Goal: Check status: Check status

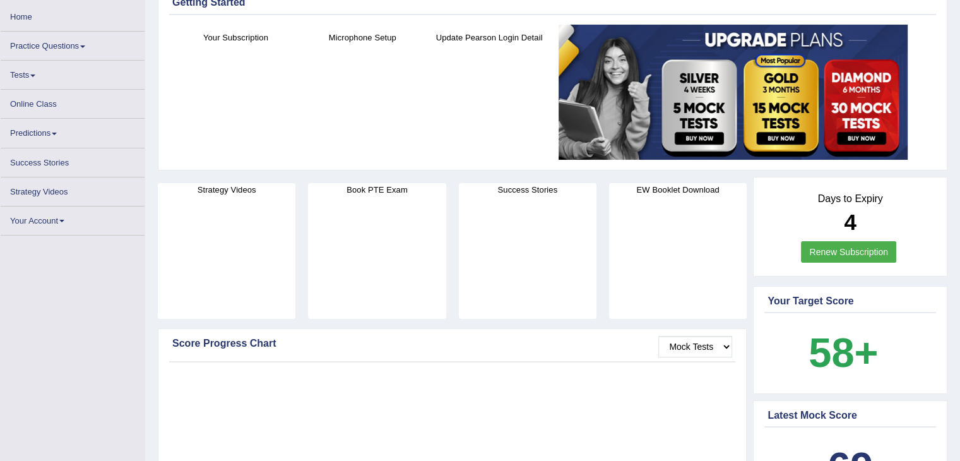
scroll to position [63, 0]
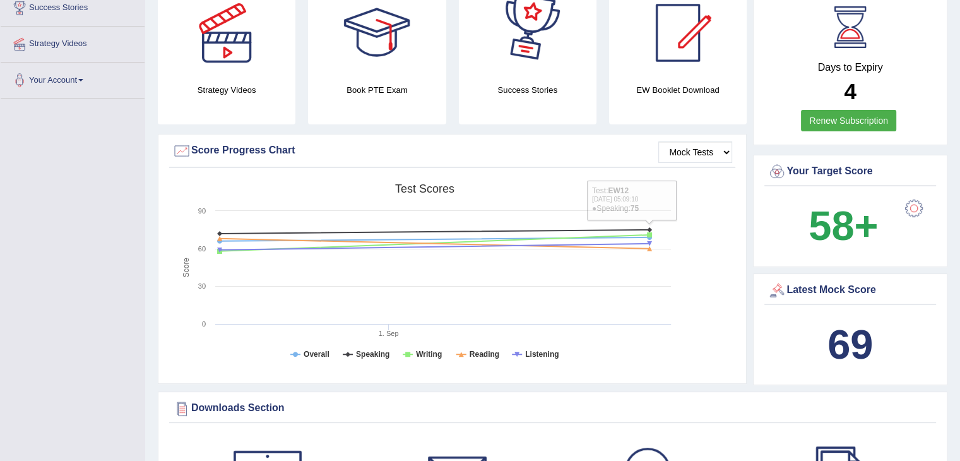
scroll to position [252, 0]
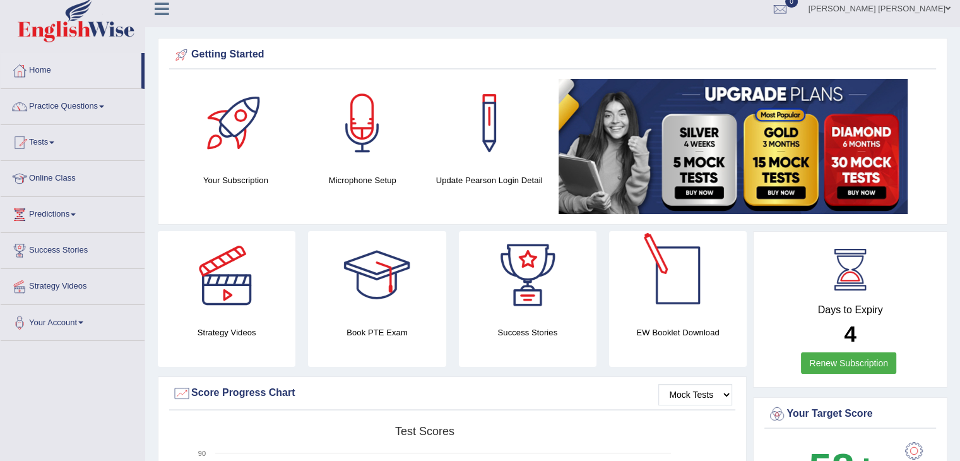
scroll to position [0, 0]
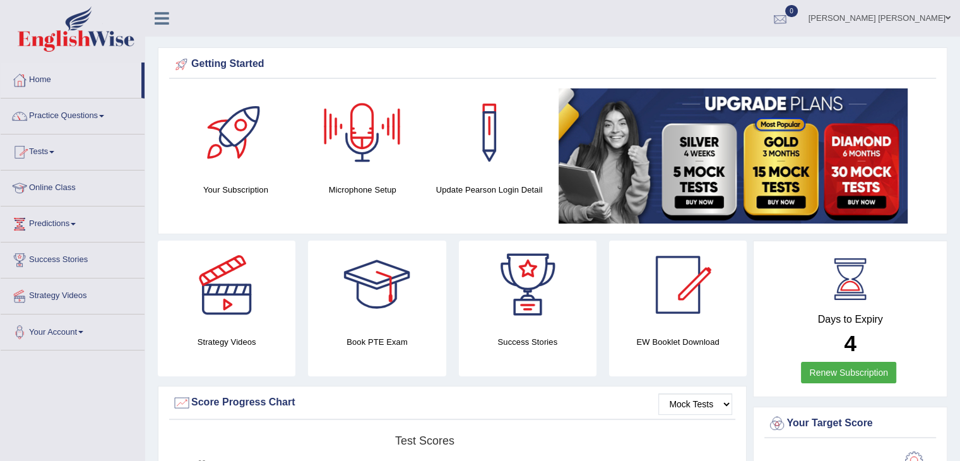
click at [799, 8] on link "0" at bounding box center [780, 16] width 38 height 33
click at [728, 56] on strong "See All Alerts" at bounding box center [700, 53] width 56 height 10
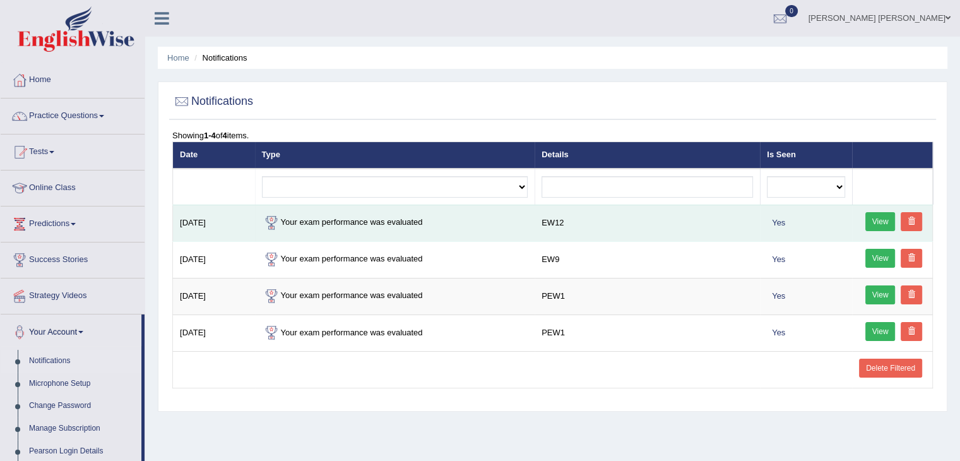
click at [878, 218] on link "View" at bounding box center [880, 221] width 30 height 19
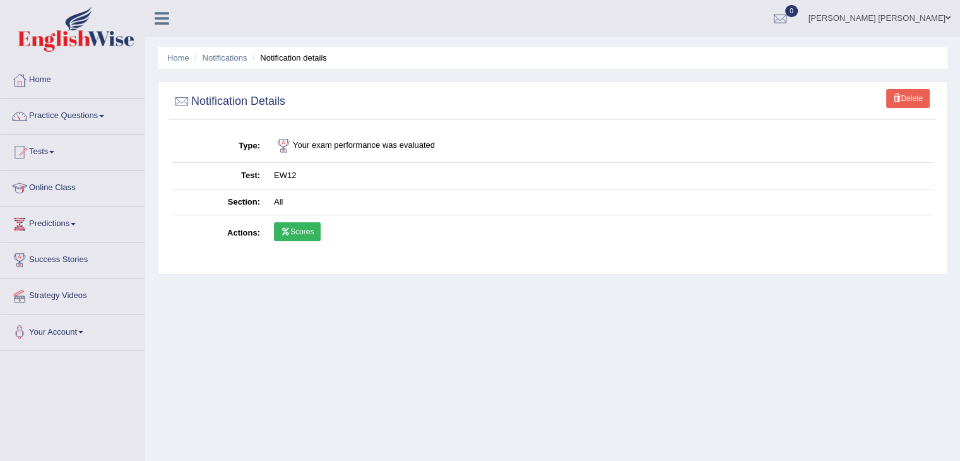
click at [308, 228] on link "Scores" at bounding box center [297, 231] width 47 height 19
click at [247, 59] on link "Notifications" at bounding box center [225, 57] width 45 height 9
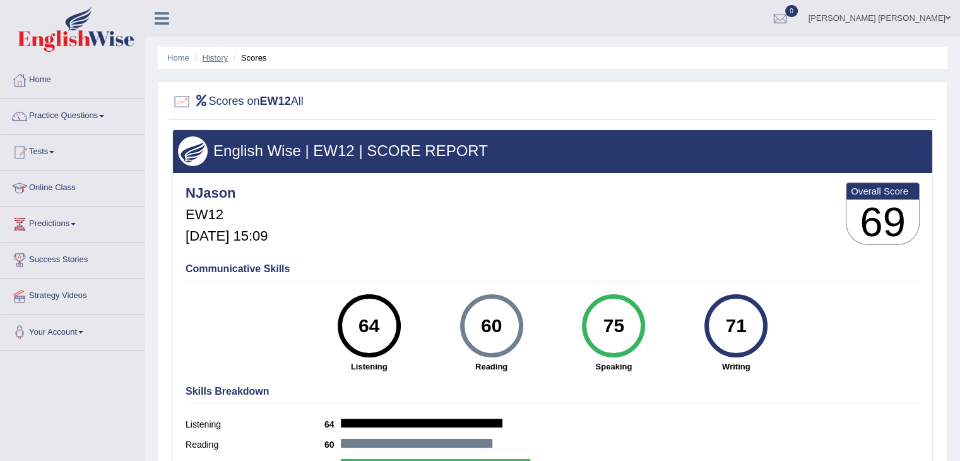
click at [215, 55] on link "History" at bounding box center [215, 57] width 25 height 9
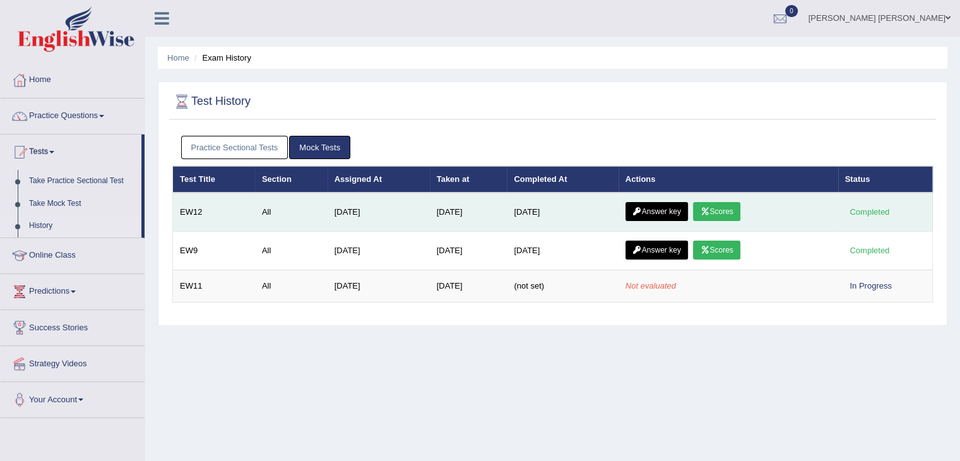
click at [646, 210] on link "Answer key" at bounding box center [657, 211] width 62 height 19
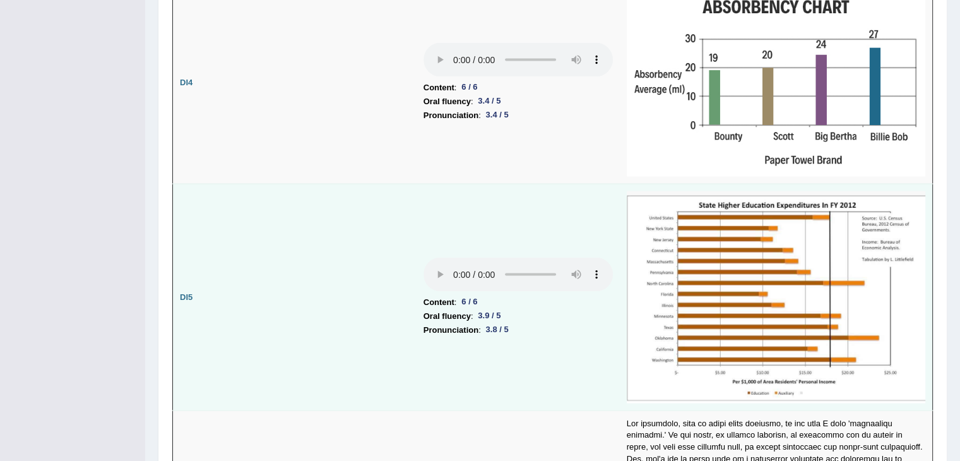
scroll to position [2462, 0]
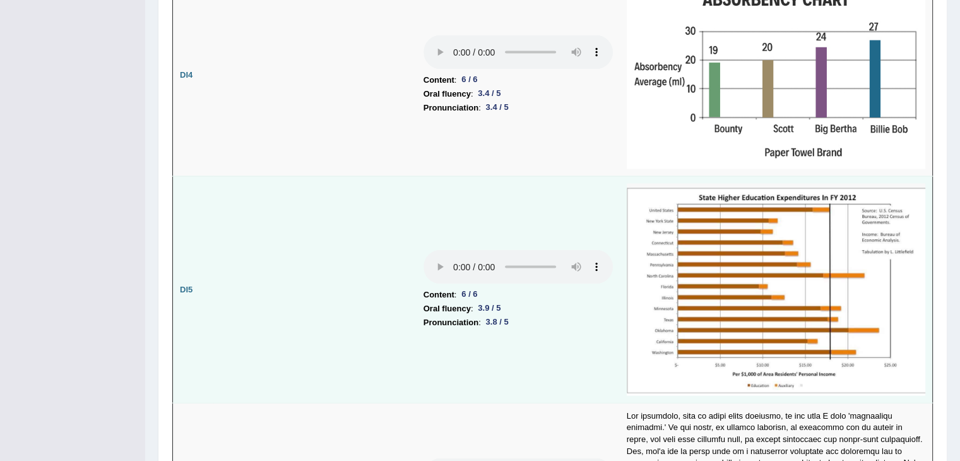
click at [744, 214] on img at bounding box center [776, 290] width 299 height 212
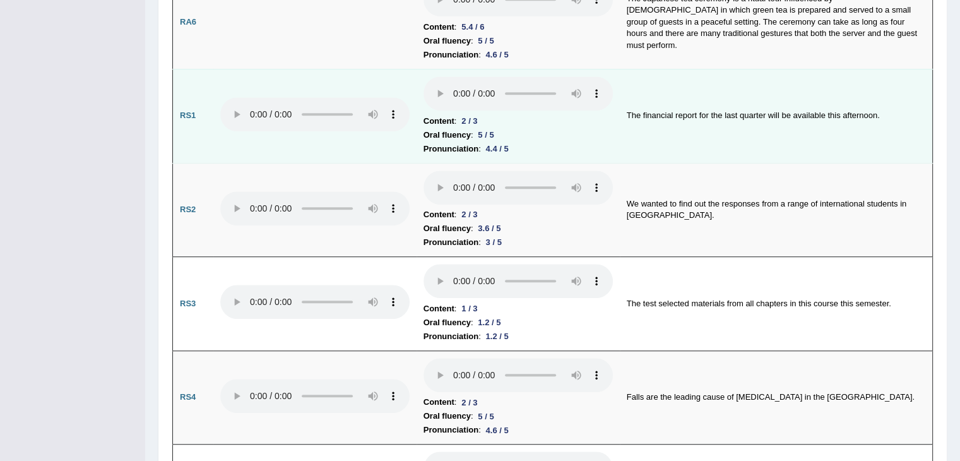
scroll to position [559, 0]
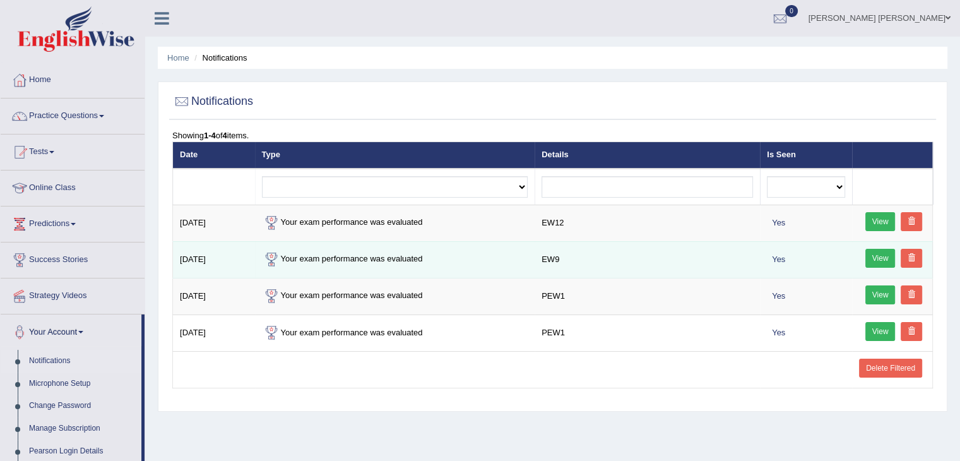
click at [881, 256] on link "View" at bounding box center [880, 258] width 30 height 19
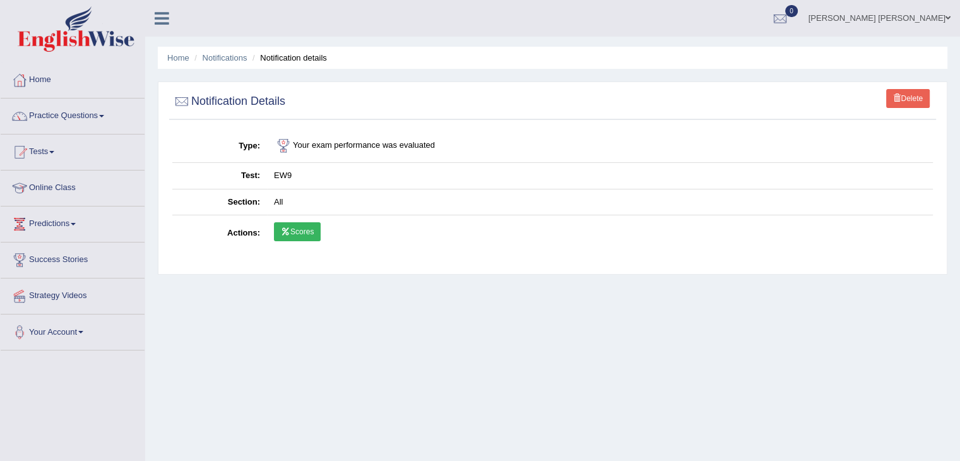
click at [304, 230] on link "Scores" at bounding box center [297, 231] width 47 height 19
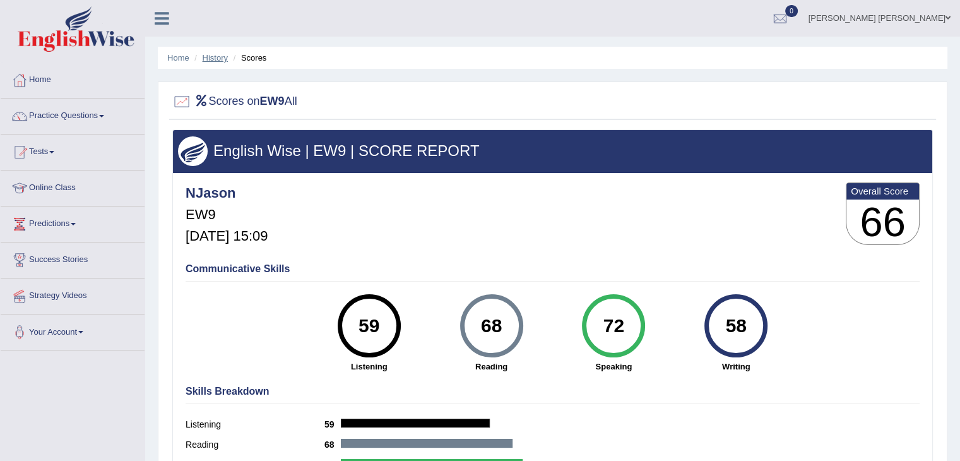
click at [225, 59] on link "History" at bounding box center [215, 57] width 25 height 9
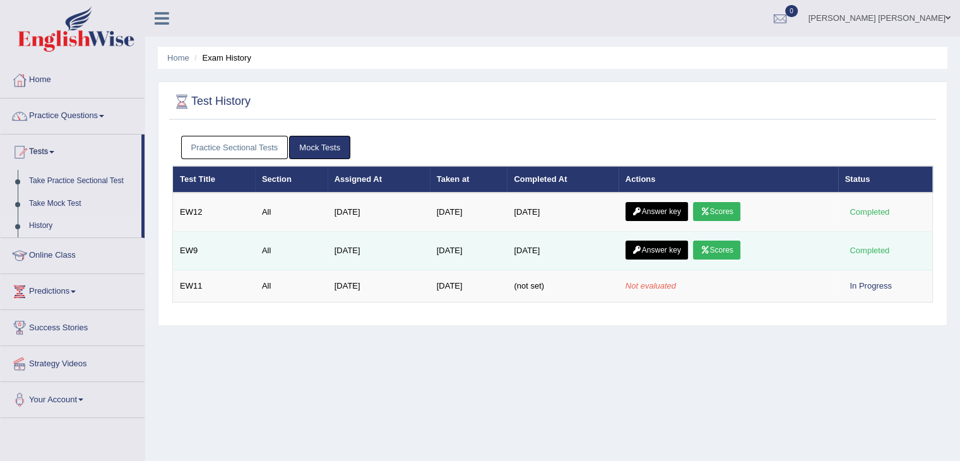
click at [650, 251] on link "Answer key" at bounding box center [657, 250] width 62 height 19
